Goal: Find specific page/section: Find specific page/section

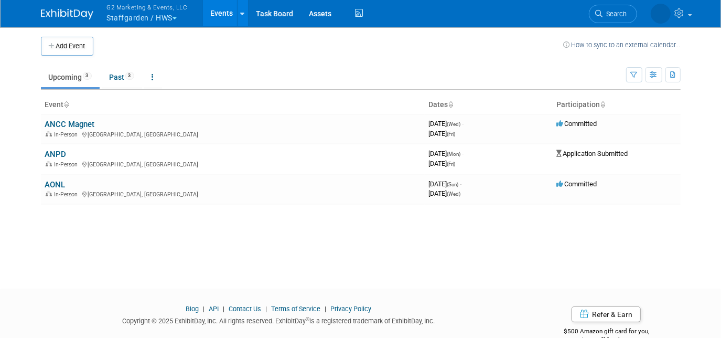
click at [147, 18] on button "G2 Marketing & Events, LLC Staffgarden / HWS" at bounding box center [153, 13] width 95 height 27
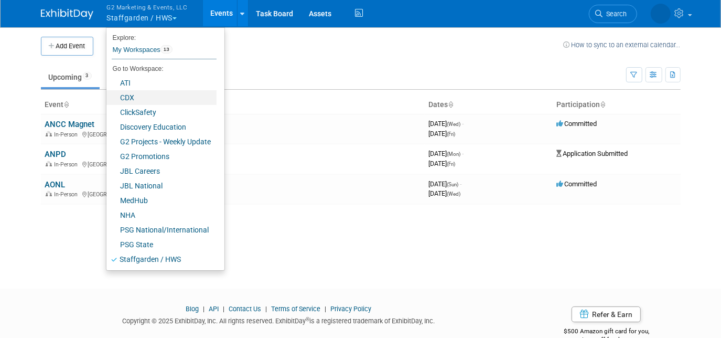
click at [169, 99] on link "CDX" at bounding box center [161, 97] width 110 height 15
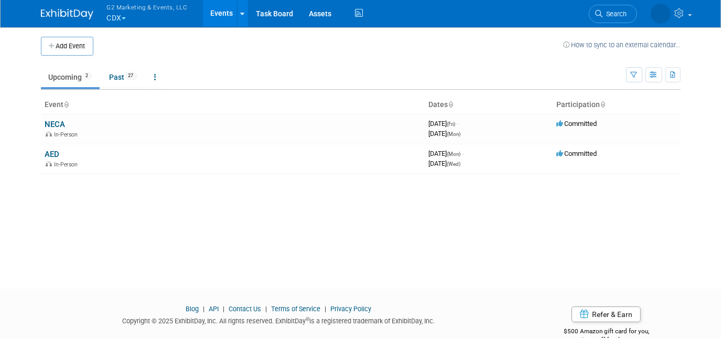
click at [58, 124] on link "NECA" at bounding box center [55, 124] width 20 height 9
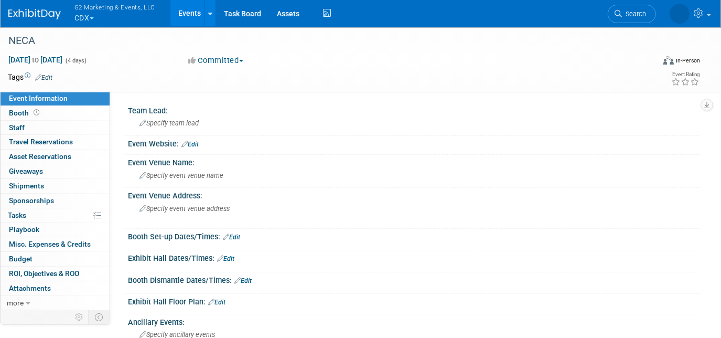
click at [62, 112] on link "Booth" at bounding box center [55, 113] width 109 height 14
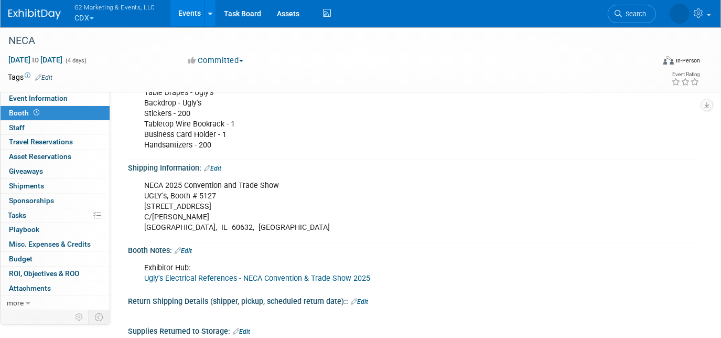
scroll to position [171, 0]
